Goal: Information Seeking & Learning: Learn about a topic

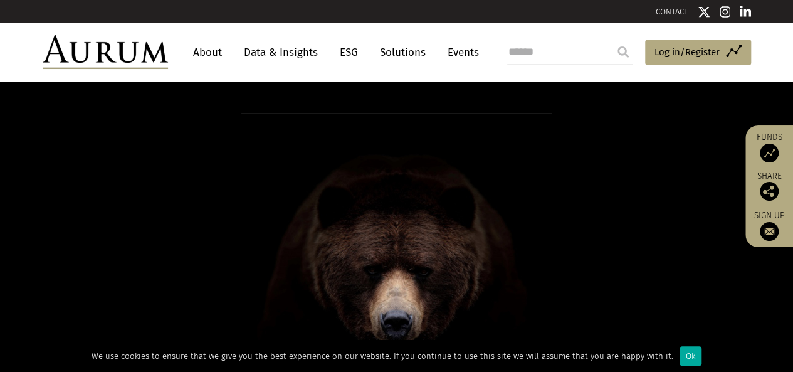
click at [0, 67] on header "About Data & Insights ESG Solutions Events Access Funds Log in/Register Sign ou…" at bounding box center [396, 52] width 793 height 59
click at [407, 53] on link "Solutions" at bounding box center [403, 52] width 58 height 23
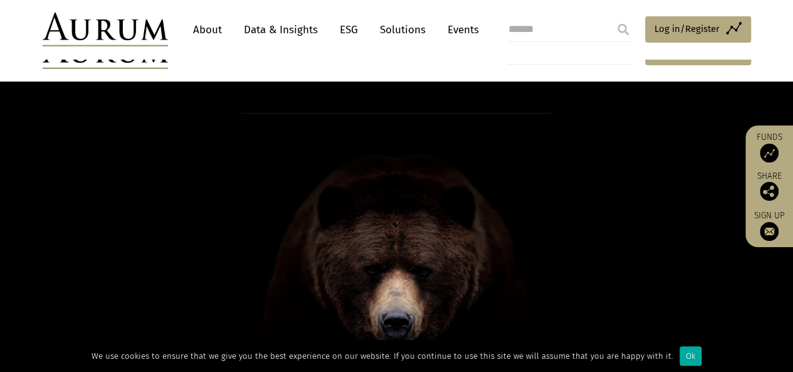
scroll to position [125, 0]
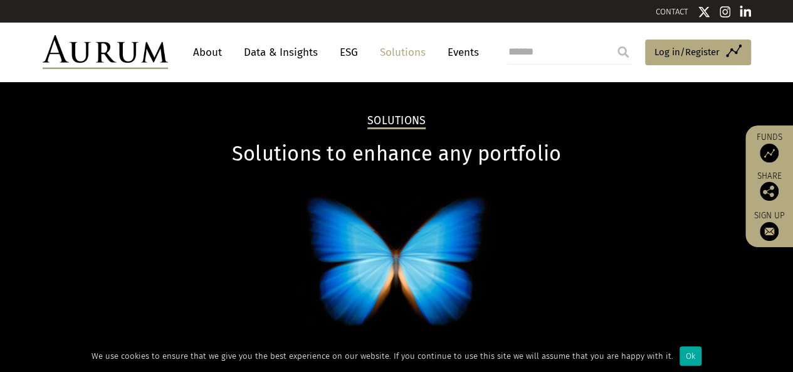
click at [209, 51] on link "About" at bounding box center [207, 52] width 41 height 23
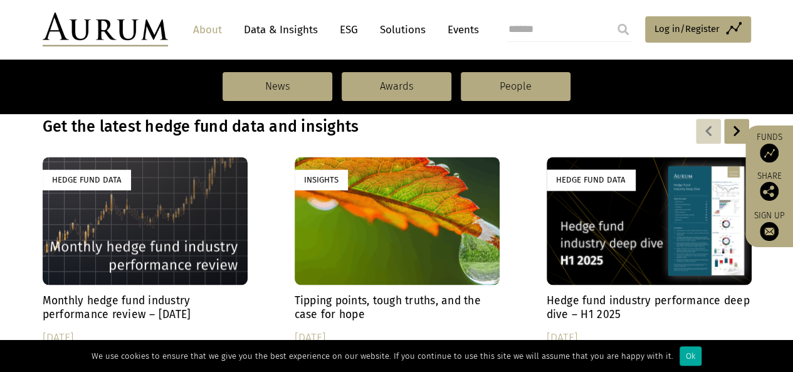
scroll to position [815, 0]
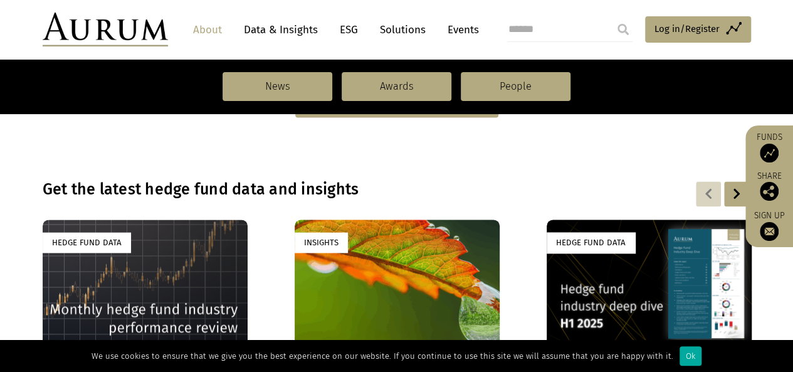
click at [436, 169] on section "Get the latest hedge fund data and insights Hedge Fund Data Monthly hedge fund …" at bounding box center [396, 371] width 793 height 444
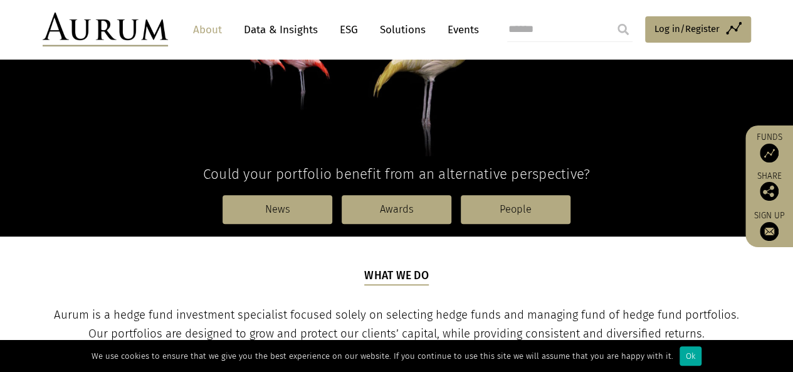
scroll to position [376, 0]
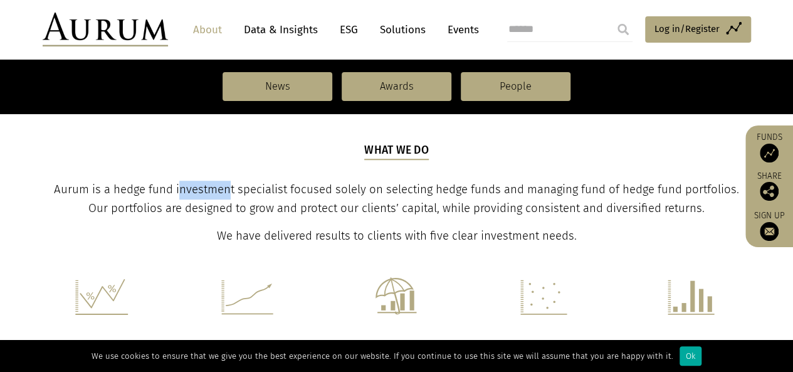
drag, startPoint x: 179, startPoint y: 190, endPoint x: 231, endPoint y: 189, distance: 52.7
click at [231, 189] on span "Aurum is a hedge fund investment specialist focused solely on selecting hedge f…" at bounding box center [396, 198] width 685 height 33
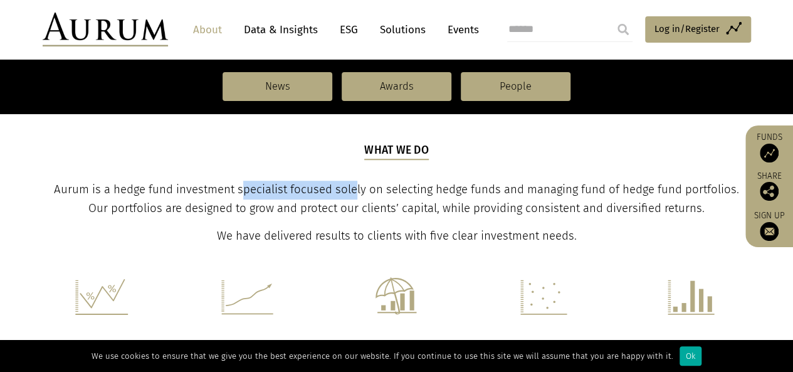
drag, startPoint x: 242, startPoint y: 189, endPoint x: 354, endPoint y: 186, distance: 112.2
click at [354, 186] on span "Aurum is a hedge fund investment specialist focused solely on selecting hedge f…" at bounding box center [396, 198] width 685 height 33
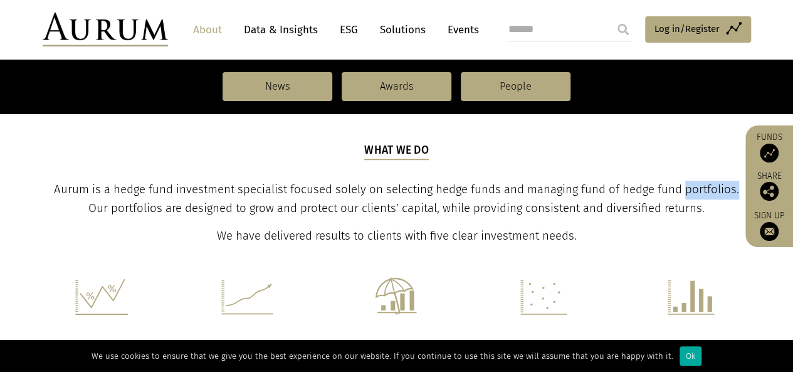
drag, startPoint x: 687, startPoint y: 192, endPoint x: 738, endPoint y: 190, distance: 50.8
click at [738, 190] on p "Aurum is a hedge fund investment specialist focused solely on selecting hedge f…" at bounding box center [396, 200] width 705 height 38
copy span "portfolios."
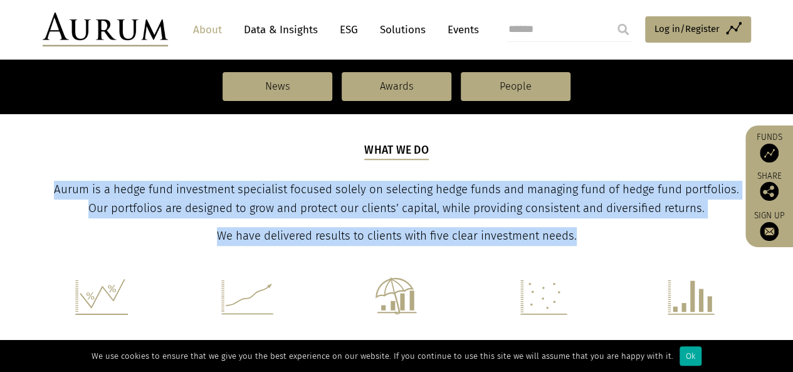
drag, startPoint x: 55, startPoint y: 190, endPoint x: 688, endPoint y: 236, distance: 634.8
click at [688, 236] on div "What we do Aurum is a hedge fund investment specialist focused solely on select…" at bounding box center [396, 193] width 705 height 103
copy div "Aurum is a hedge fund investment specialist focused solely on selecting hedge f…"
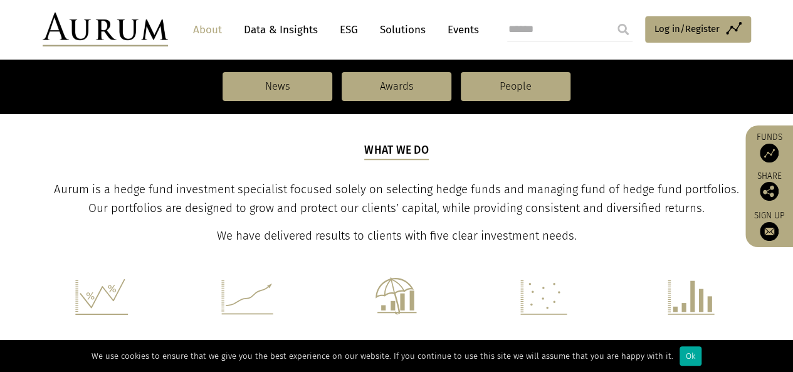
click at [100, 148] on div "What we do Aurum is a hedge fund investment specialist focused solely on select…" at bounding box center [396, 193] width 705 height 103
click at [59, 192] on span "Aurum is a hedge fund investment specialist focused solely on selecting hedge f…" at bounding box center [396, 198] width 685 height 33
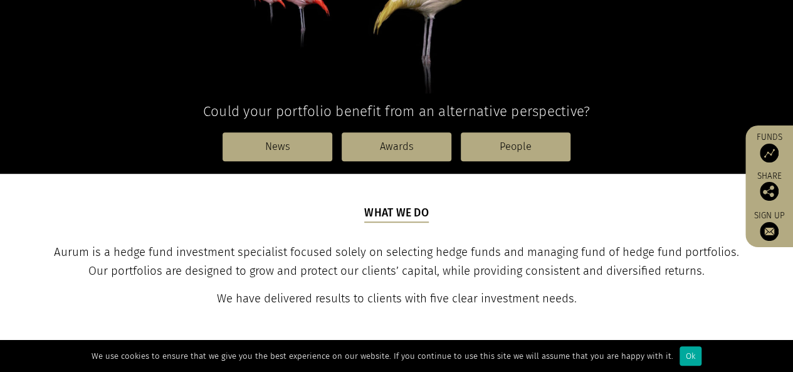
scroll to position [0, 0]
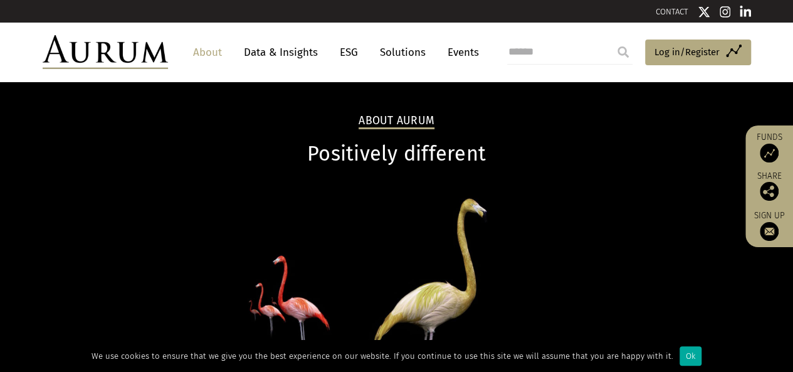
click at [219, 72] on header "About Data & Insights ESG Solutions Events Access Funds Log in/Register Sign ou…" at bounding box center [396, 52] width 793 height 59
click at [577, 60] on input "search" at bounding box center [569, 51] width 125 height 25
